Goal: Task Accomplishment & Management: Use online tool/utility

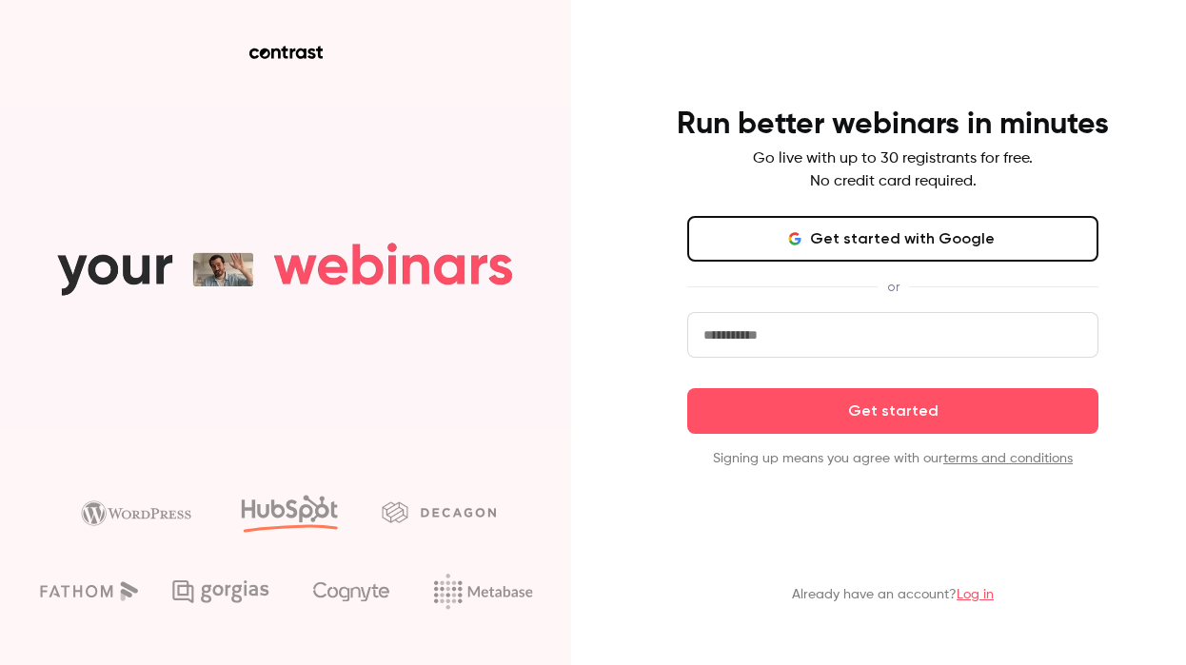
click at [974, 589] on link "Log in" at bounding box center [975, 594] width 37 height 13
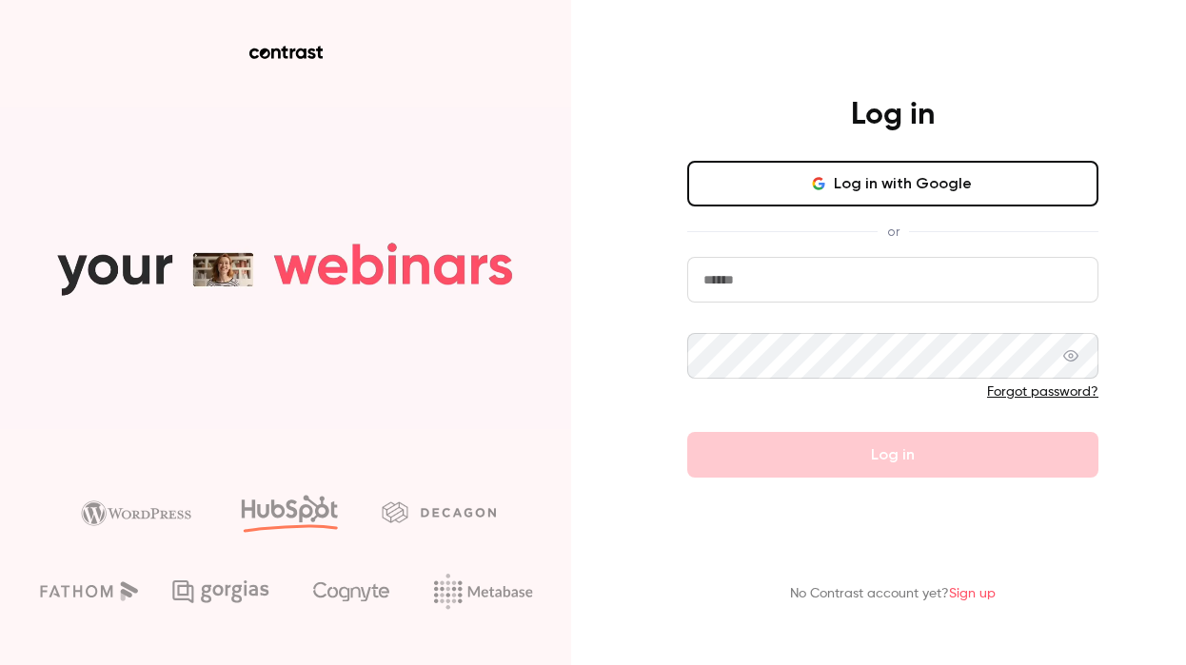
click at [930, 197] on button "Log in with Google" at bounding box center [892, 184] width 411 height 46
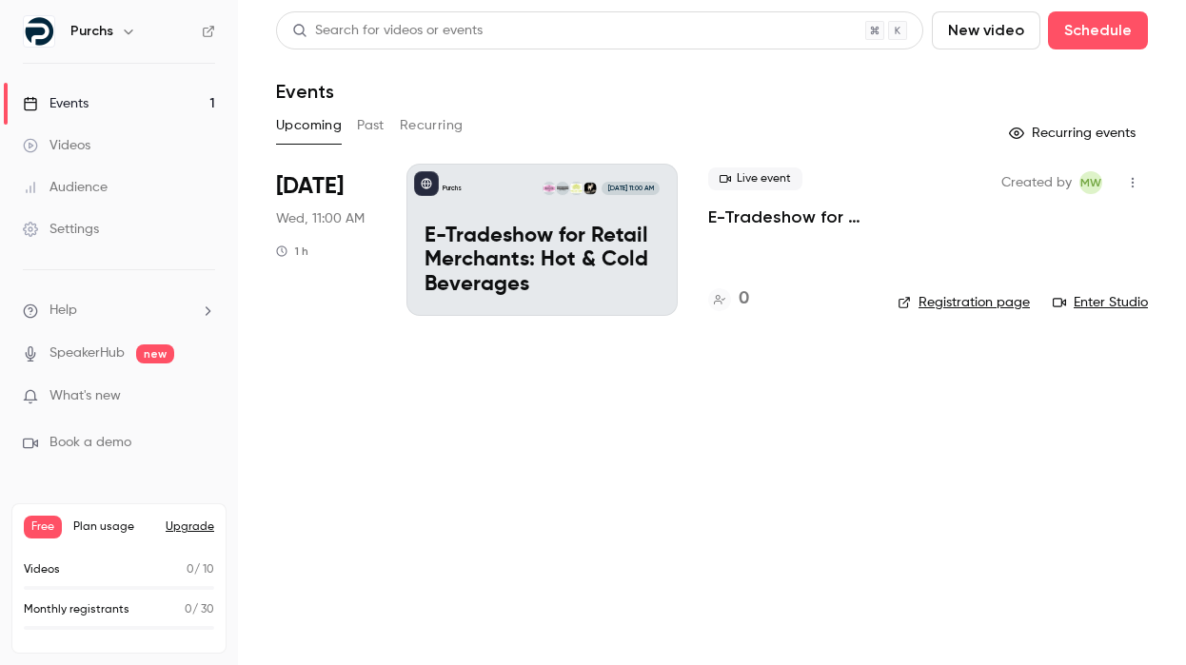
click at [568, 235] on p "E-Tradeshow for Retail Merchants: Hot & Cold Beverages" at bounding box center [542, 261] width 235 height 73
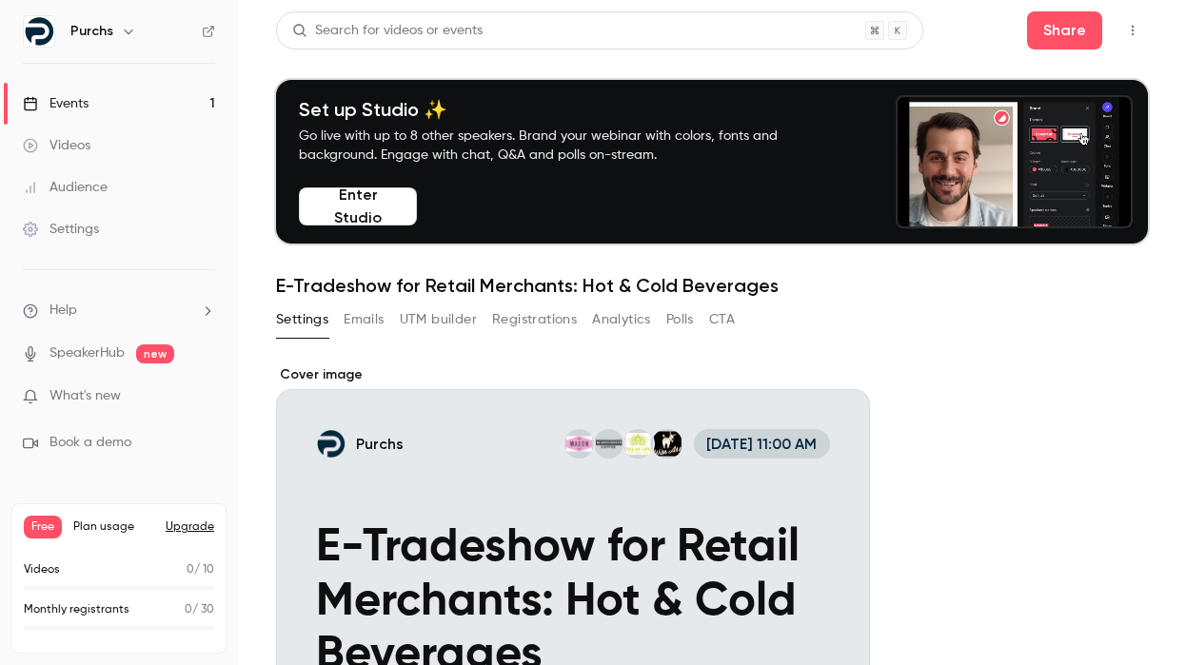
click at [308, 203] on button "Enter Studio" at bounding box center [358, 207] width 118 height 38
